Goal: Find contact information: Obtain details needed to contact an individual or organization

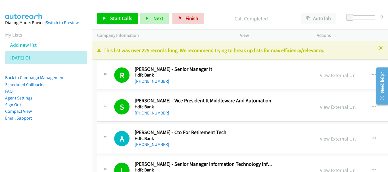
scroll to position [880, 0]
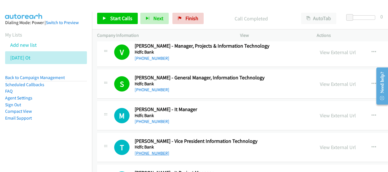
click at [158, 153] on link "[PHONE_NUMBER]" at bounding box center [152, 153] width 35 height 5
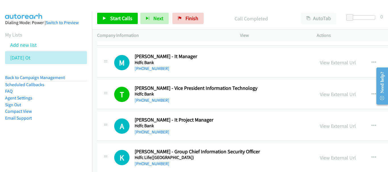
scroll to position [937, 0]
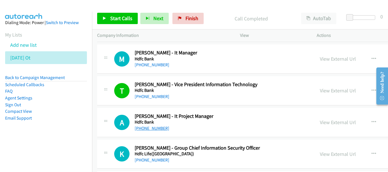
click at [152, 129] on link "[PHONE_NUMBER]" at bounding box center [152, 128] width 35 height 5
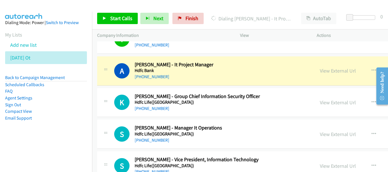
scroll to position [994, 0]
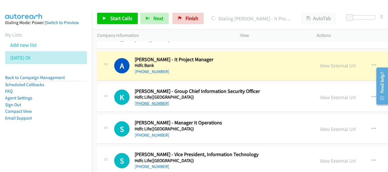
click at [156, 103] on link "[PHONE_NUMBER]" at bounding box center [152, 103] width 35 height 5
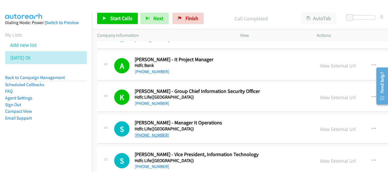
click at [148, 135] on link "[PHONE_NUMBER]" at bounding box center [152, 135] width 35 height 5
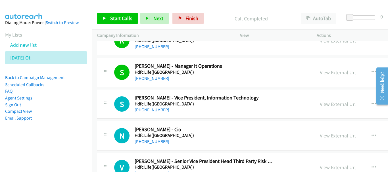
click at [154, 108] on link "[PHONE_NUMBER]" at bounding box center [152, 109] width 35 height 5
click at [320, 103] on link "View External Url" at bounding box center [338, 104] width 36 height 7
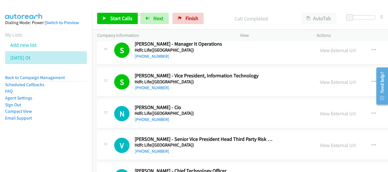
scroll to position [1079, 0]
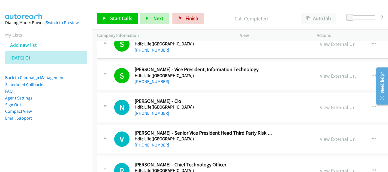
click at [159, 114] on link "[PHONE_NUMBER]" at bounding box center [152, 113] width 35 height 5
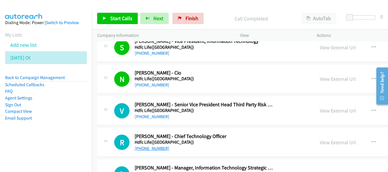
click at [150, 146] on link "[PHONE_NUMBER]" at bounding box center [152, 148] width 35 height 5
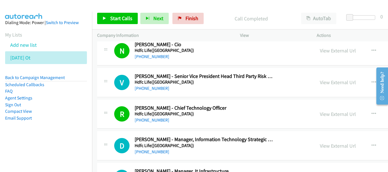
scroll to position [1164, 0]
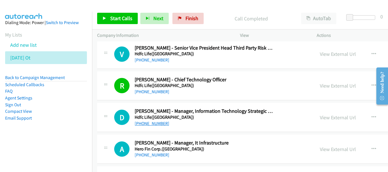
click at [164, 125] on link "[PHONE_NUMBER]" at bounding box center [152, 123] width 35 height 5
click at [159, 153] on link "[PHONE_NUMBER]" at bounding box center [152, 154] width 35 height 5
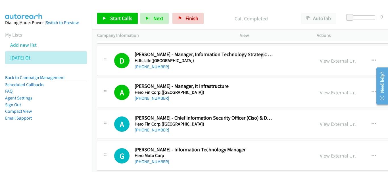
scroll to position [1249, 0]
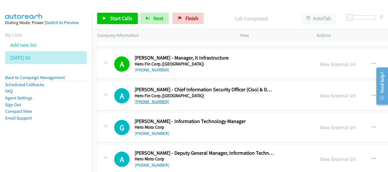
click at [154, 100] on link "[PHONE_NUMBER]" at bounding box center [152, 101] width 35 height 5
click at [156, 132] on link "[PHONE_NUMBER]" at bounding box center [152, 133] width 35 height 5
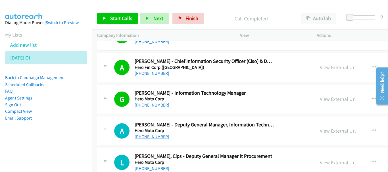
click at [146, 139] on link "[PHONE_NUMBER]" at bounding box center [152, 136] width 35 height 5
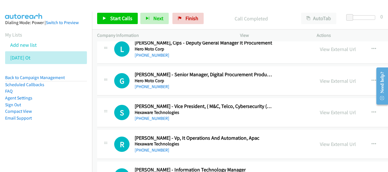
scroll to position [1419, 0]
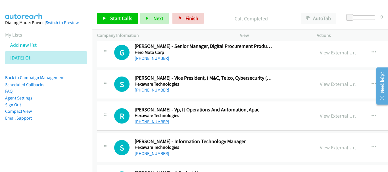
click at [148, 124] on link "[PHONE_NUMBER]" at bounding box center [152, 121] width 35 height 5
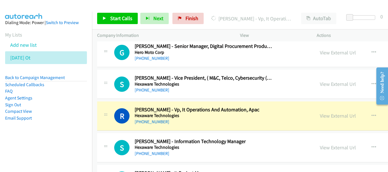
scroll to position [1448, 0]
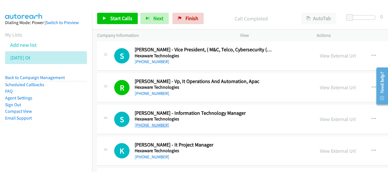
click at [160, 125] on link "[PHONE_NUMBER]" at bounding box center [152, 125] width 35 height 5
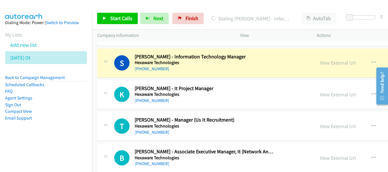
scroll to position [1505, 0]
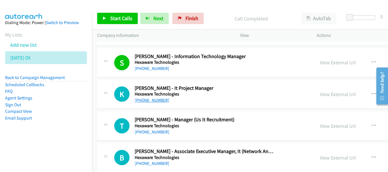
click at [159, 100] on link "[PHONE_NUMBER]" at bounding box center [152, 100] width 35 height 5
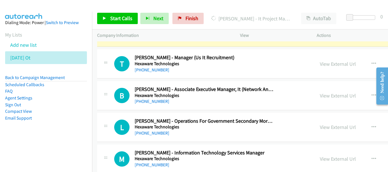
scroll to position [1590, 0]
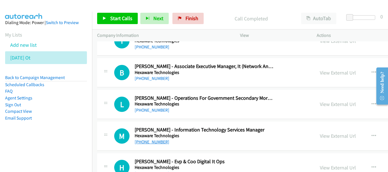
click at [151, 140] on link "[PHONE_NUMBER]" at bounding box center [152, 141] width 35 height 5
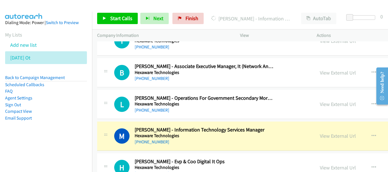
scroll to position [1618, 0]
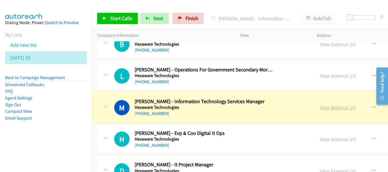
click at [321, 108] on link "View External Url" at bounding box center [338, 107] width 36 height 7
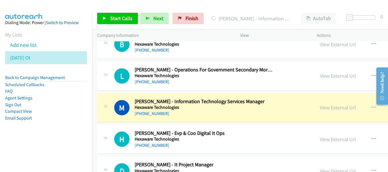
click at [154, 146] on link "[PHONE_NUMBER]" at bounding box center [152, 145] width 35 height 5
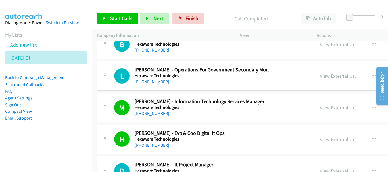
scroll to position [1647, 0]
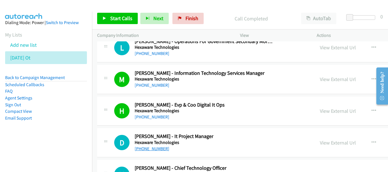
click at [151, 146] on link "[PHONE_NUMBER]" at bounding box center [152, 148] width 35 height 5
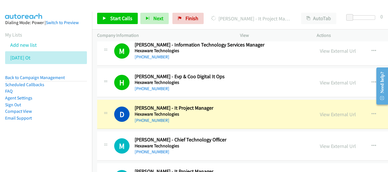
scroll to position [1703, 0]
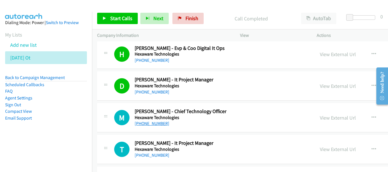
click at [150, 126] on link "[PHONE_NUMBER]" at bounding box center [152, 123] width 35 height 5
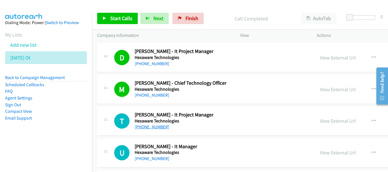
click at [155, 128] on link "[PHONE_NUMBER]" at bounding box center [152, 126] width 35 height 5
click at [150, 161] on link "[PHONE_NUMBER]" at bounding box center [152, 158] width 35 height 5
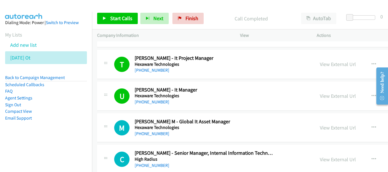
scroll to position [1817, 0]
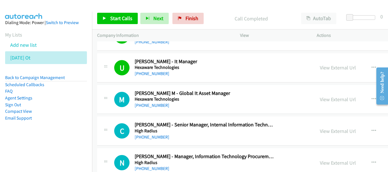
click at [154, 141] on div "C Callback Scheduled [PERSON_NAME] - Senior Manager, Internal Information Techn…" at bounding box center [304, 131] width 414 height 29
click at [153, 138] on link "[PHONE_NUMBER]" at bounding box center [152, 137] width 35 height 5
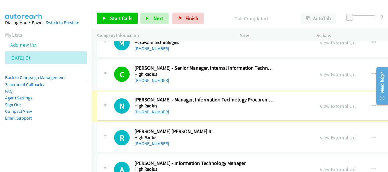
click at [158, 110] on link "[PHONE_NUMBER]" at bounding box center [152, 111] width 35 height 5
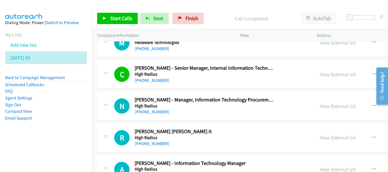
scroll to position [1902, 0]
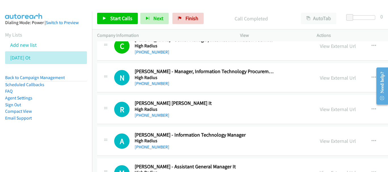
click at [159, 118] on div "[PHONE_NUMBER]" at bounding box center [204, 115] width 139 height 7
click at [160, 116] on link "[PHONE_NUMBER]" at bounding box center [152, 115] width 35 height 5
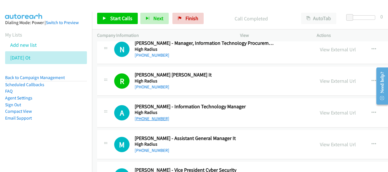
click at [154, 120] on link "[PHONE_NUMBER]" at bounding box center [152, 118] width 35 height 5
click at [158, 150] on link "[PHONE_NUMBER]" at bounding box center [152, 150] width 35 height 5
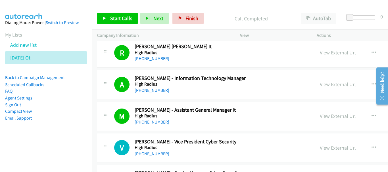
click at [156, 122] on link "[PHONE_NUMBER]" at bounding box center [152, 122] width 35 height 5
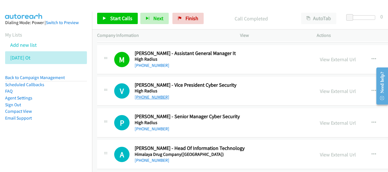
click at [150, 99] on link "[PHONE_NUMBER]" at bounding box center [152, 97] width 35 height 5
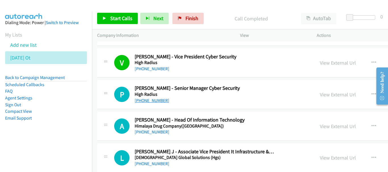
click at [156, 103] on link "[PHONE_NUMBER]" at bounding box center [152, 100] width 35 height 5
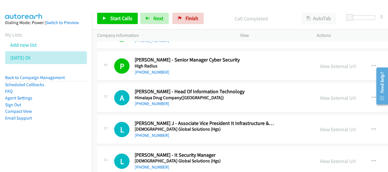
click at [166, 104] on div "[PHONE_NUMBER]" at bounding box center [204, 103] width 139 height 7
click at [160, 104] on link "[PHONE_NUMBER]" at bounding box center [152, 103] width 35 height 5
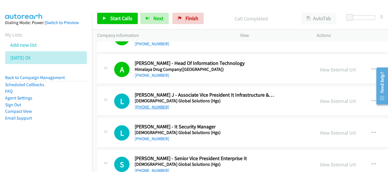
click at [155, 108] on link "[PHONE_NUMBER]" at bounding box center [152, 106] width 35 height 5
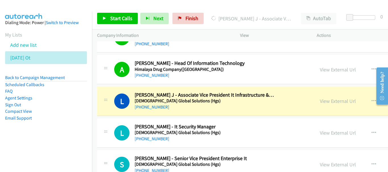
scroll to position [2129, 0]
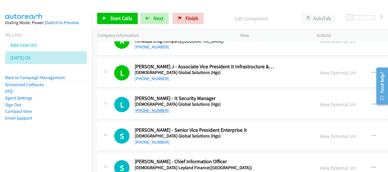
click at [160, 111] on link "[PHONE_NUMBER]" at bounding box center [152, 110] width 35 height 5
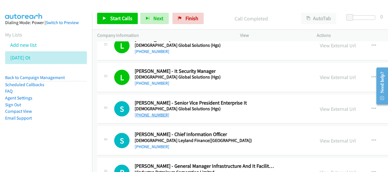
scroll to position [2158, 0]
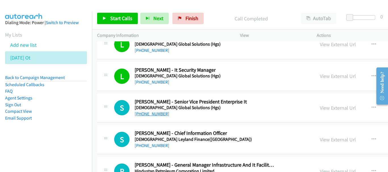
click at [159, 114] on link "[PHONE_NUMBER]" at bounding box center [152, 113] width 35 height 5
click at [155, 147] on link "[PHONE_NUMBER]" at bounding box center [152, 145] width 35 height 5
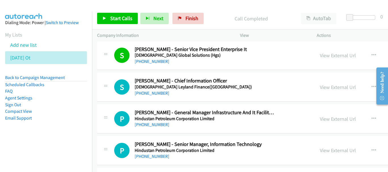
scroll to position [2214, 0]
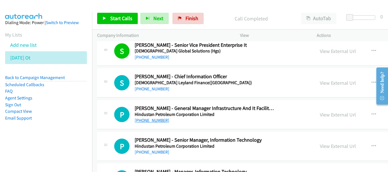
click at [161, 119] on link "[PHONE_NUMBER]" at bounding box center [152, 120] width 35 height 5
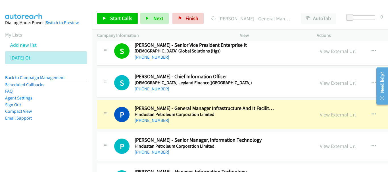
click at [320, 115] on link "View External Url" at bounding box center [338, 115] width 36 height 7
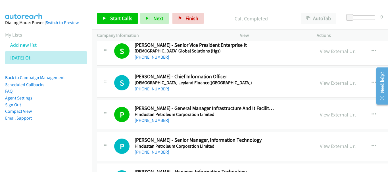
click at [320, 114] on link "View External Url" at bounding box center [338, 115] width 36 height 7
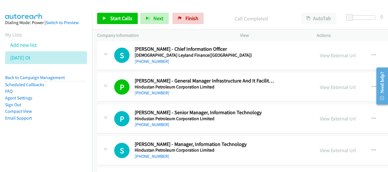
scroll to position [2243, 0]
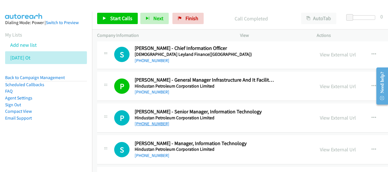
click at [151, 126] on link "[PHONE_NUMBER]" at bounding box center [152, 123] width 35 height 5
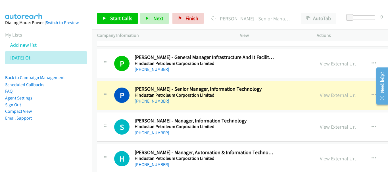
scroll to position [2271, 0]
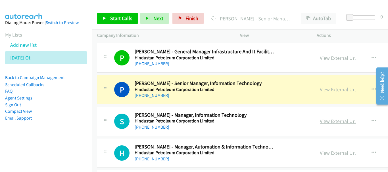
click at [320, 122] on link "View External Url" at bounding box center [338, 121] width 36 height 7
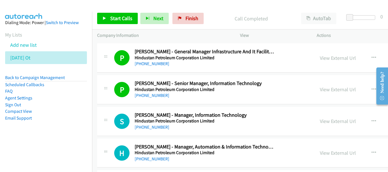
click at [155, 125] on link "[PHONE_NUMBER]" at bounding box center [152, 127] width 35 height 5
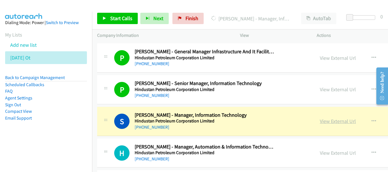
click at [328, 123] on link "View External Url" at bounding box center [338, 121] width 36 height 7
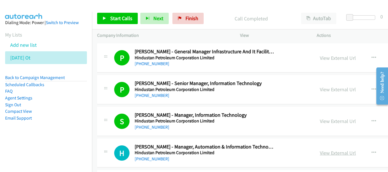
click at [322, 154] on link "View External Url" at bounding box center [338, 153] width 36 height 7
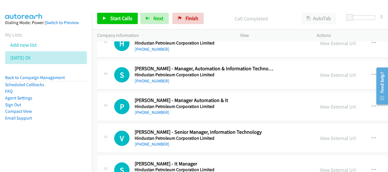
scroll to position [2385, 0]
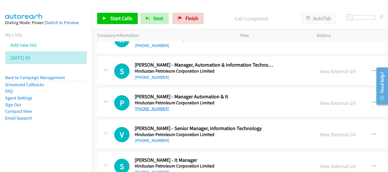
click at [159, 107] on link "[PHONE_NUMBER]" at bounding box center [152, 108] width 35 height 5
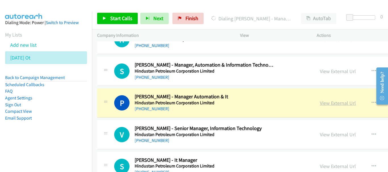
click at [320, 102] on link "View External Url" at bounding box center [338, 103] width 36 height 7
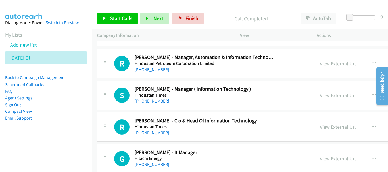
scroll to position [2583, 0]
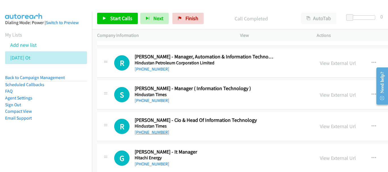
click at [158, 133] on link "[PHONE_NUMBER]" at bounding box center [152, 132] width 35 height 5
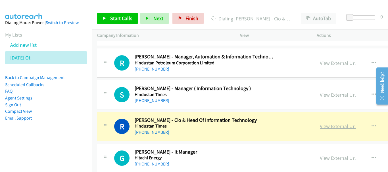
click at [323, 127] on link "View External Url" at bounding box center [338, 126] width 36 height 7
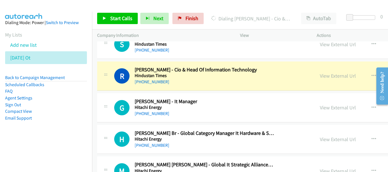
scroll to position [2640, 0]
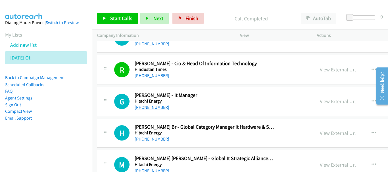
click at [157, 110] on link "[PHONE_NUMBER]" at bounding box center [152, 107] width 35 height 5
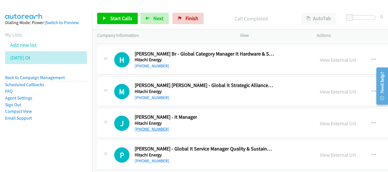
scroll to position [2725, 0]
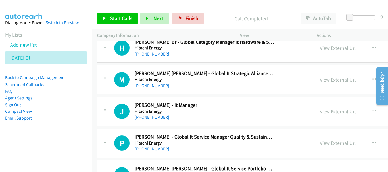
click at [157, 116] on link "[PHONE_NUMBER]" at bounding box center [152, 117] width 35 height 5
click at [320, 113] on link "View External Url" at bounding box center [338, 111] width 36 height 7
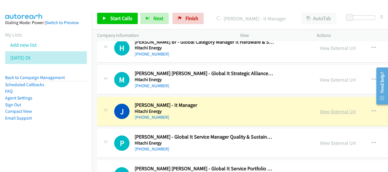
click at [320, 110] on link "View External Url" at bounding box center [338, 111] width 36 height 7
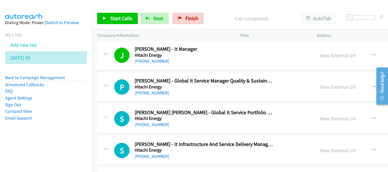
scroll to position [2782, 0]
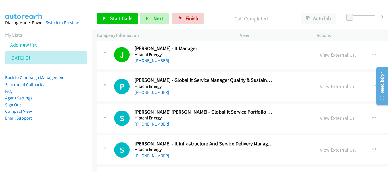
click at [157, 123] on link "[PHONE_NUMBER]" at bounding box center [152, 124] width 35 height 5
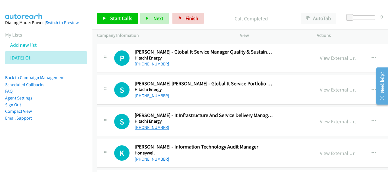
click at [148, 126] on link "[PHONE_NUMBER]" at bounding box center [152, 127] width 35 height 5
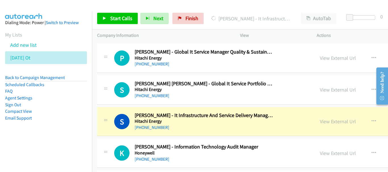
scroll to position [2839, 0]
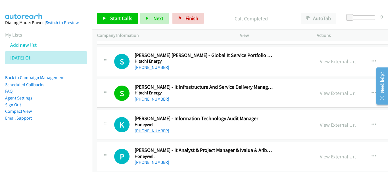
click at [148, 133] on link "[PHONE_NUMBER]" at bounding box center [152, 130] width 35 height 5
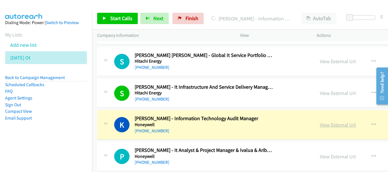
click at [320, 125] on link "View External Url" at bounding box center [338, 125] width 36 height 7
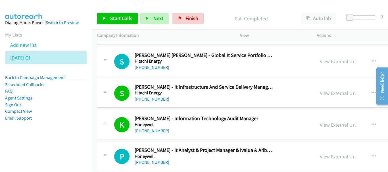
scroll to position [2896, 0]
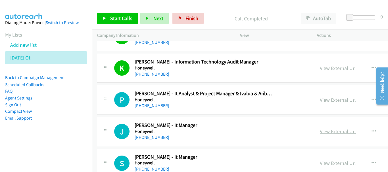
click at [320, 132] on link "View External Url" at bounding box center [338, 131] width 36 height 7
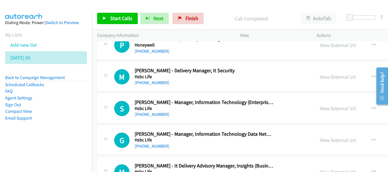
scroll to position [3747, 0]
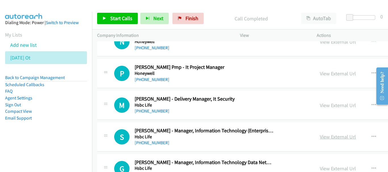
click at [320, 137] on link "View External Url" at bounding box center [338, 137] width 36 height 7
click at [156, 143] on link "[PHONE_NUMBER]" at bounding box center [152, 142] width 35 height 5
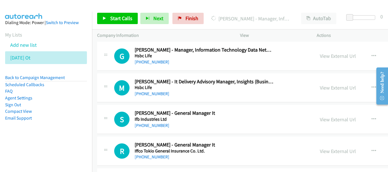
scroll to position [3861, 0]
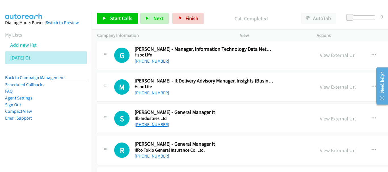
click at [157, 125] on link "[PHONE_NUMBER]" at bounding box center [152, 124] width 35 height 5
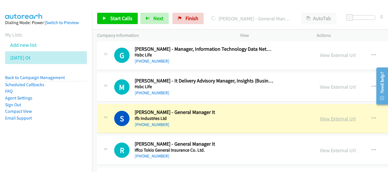
click at [320, 117] on link "View External Url" at bounding box center [338, 119] width 36 height 7
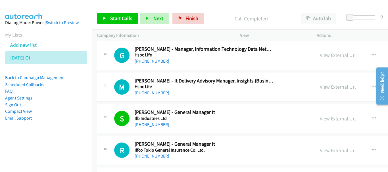
click at [162, 156] on link "[PHONE_NUMBER]" at bounding box center [152, 156] width 35 height 5
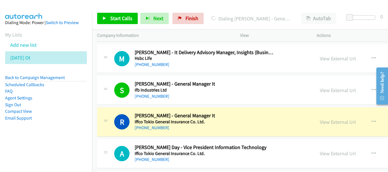
scroll to position [3918, 0]
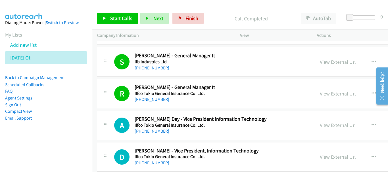
click at [154, 132] on link "[PHONE_NUMBER]" at bounding box center [152, 131] width 35 height 5
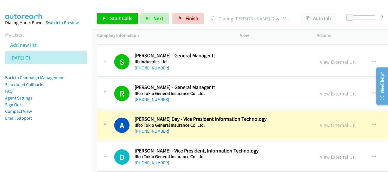
scroll to position [3974, 0]
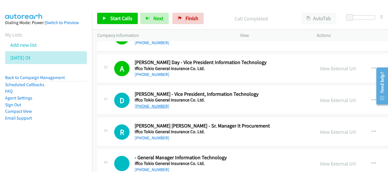
click at [160, 108] on link "[PHONE_NUMBER]" at bounding box center [152, 106] width 35 height 5
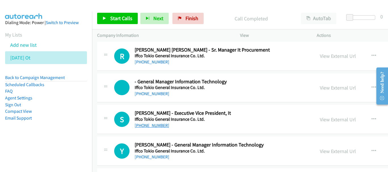
scroll to position [4060, 0]
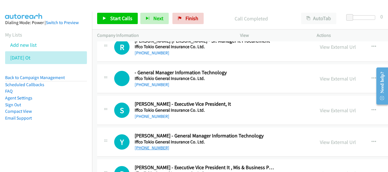
click at [150, 147] on link "[PHONE_NUMBER]" at bounding box center [152, 147] width 35 height 5
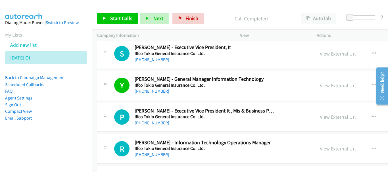
click at [157, 124] on link "[PHONE_NUMBER]" at bounding box center [152, 122] width 35 height 5
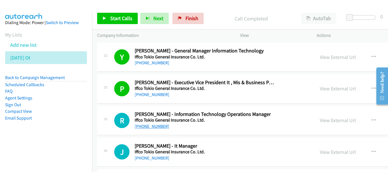
scroll to position [4173, 0]
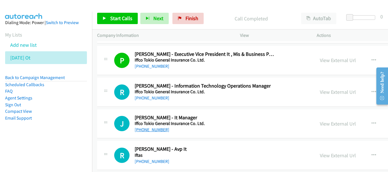
click at [145, 130] on link "[PHONE_NUMBER]" at bounding box center [152, 129] width 35 height 5
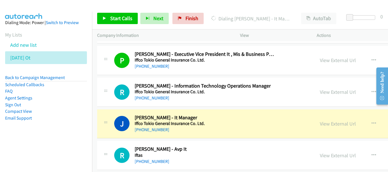
scroll to position [4202, 0]
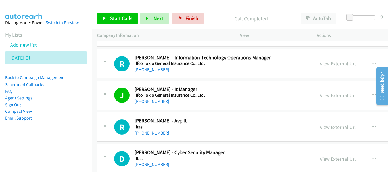
click at [156, 133] on link "[PHONE_NUMBER]" at bounding box center [152, 133] width 35 height 5
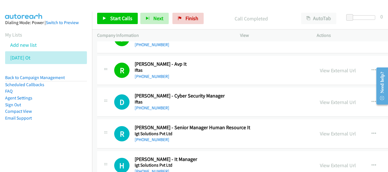
click at [153, 102] on h5 "Iftas" at bounding box center [204, 102] width 139 height 6
click at [153, 109] on link "[PHONE_NUMBER]" at bounding box center [152, 107] width 35 height 5
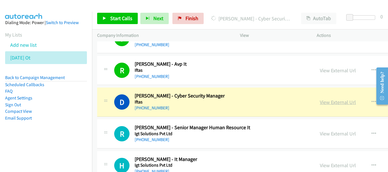
click at [320, 101] on link "View External Url" at bounding box center [338, 102] width 36 height 7
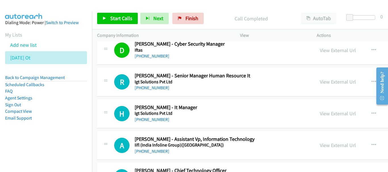
scroll to position [4315, 0]
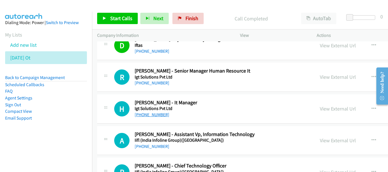
click at [158, 116] on link "[PHONE_NUMBER]" at bounding box center [152, 114] width 35 height 5
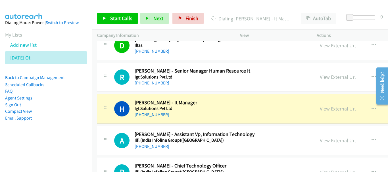
scroll to position [4344, 0]
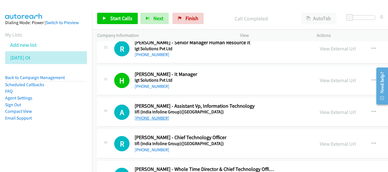
click at [157, 118] on link "[PHONE_NUMBER]" at bounding box center [152, 118] width 35 height 5
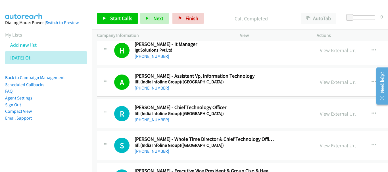
scroll to position [4400, 0]
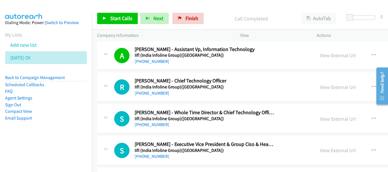
click at [152, 90] on div "[PHONE_NUMBER]" at bounding box center [204, 93] width 139 height 7
click at [153, 91] on link "[PHONE_NUMBER]" at bounding box center [152, 93] width 35 height 5
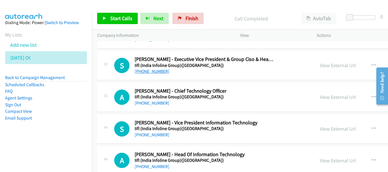
scroll to position [4457, 0]
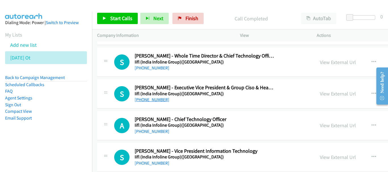
click at [161, 100] on link "[PHONE_NUMBER]" at bounding box center [152, 99] width 35 height 5
click at [163, 132] on link "[PHONE_NUMBER]" at bounding box center [152, 131] width 35 height 5
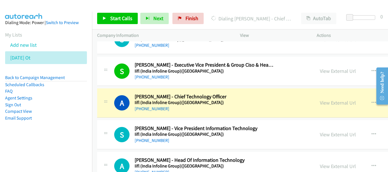
scroll to position [4514, 0]
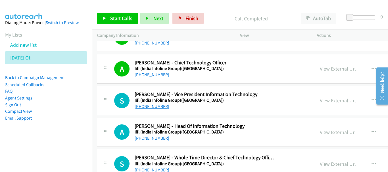
click at [154, 107] on link "[PHONE_NUMBER]" at bounding box center [152, 106] width 35 height 5
click at [154, 137] on link "[PHONE_NUMBER]" at bounding box center [152, 138] width 35 height 5
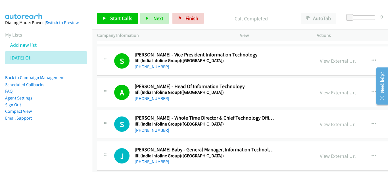
scroll to position [4571, 0]
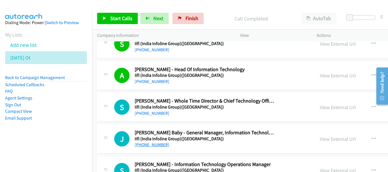
click at [162, 146] on link "[PHONE_NUMBER]" at bounding box center [152, 144] width 35 height 5
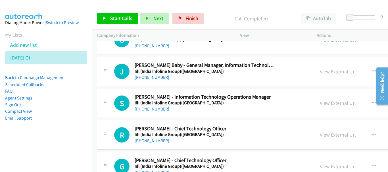
scroll to position [4656, 0]
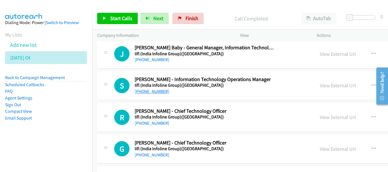
click at [164, 94] on link "[PHONE_NUMBER]" at bounding box center [152, 91] width 35 height 5
click at [141, 122] on link "[PHONE_NUMBER]" at bounding box center [152, 123] width 35 height 5
click at [155, 155] on link "[PHONE_NUMBER]" at bounding box center [152, 154] width 35 height 5
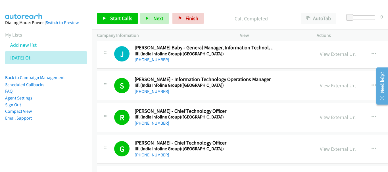
scroll to position [4713, 0]
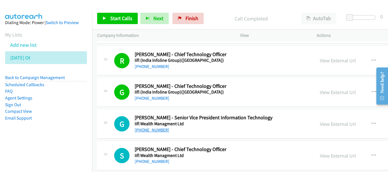
click at [156, 129] on link "[PHONE_NUMBER]" at bounding box center [152, 129] width 35 height 5
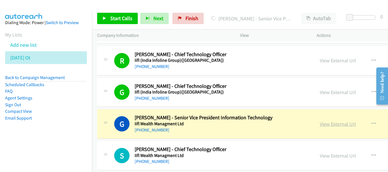
click at [320, 125] on link "View External Url" at bounding box center [338, 124] width 36 height 7
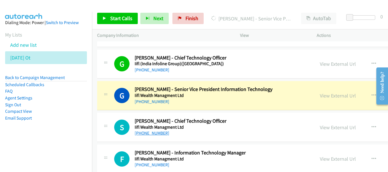
click at [163, 135] on link "[PHONE_NUMBER]" at bounding box center [152, 133] width 35 height 5
